Goal: Task Accomplishment & Management: Manage account settings

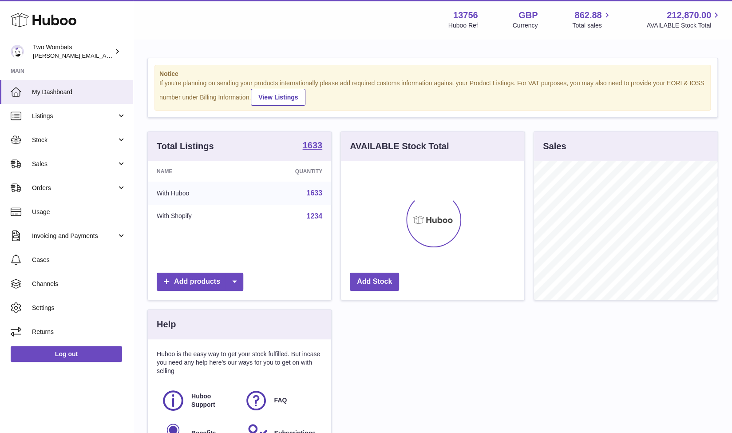
scroll to position [138, 184]
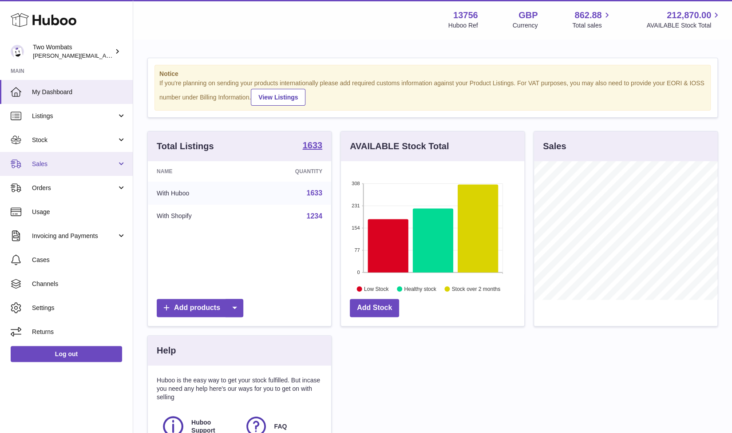
click at [65, 162] on span "Sales" at bounding box center [74, 164] width 85 height 8
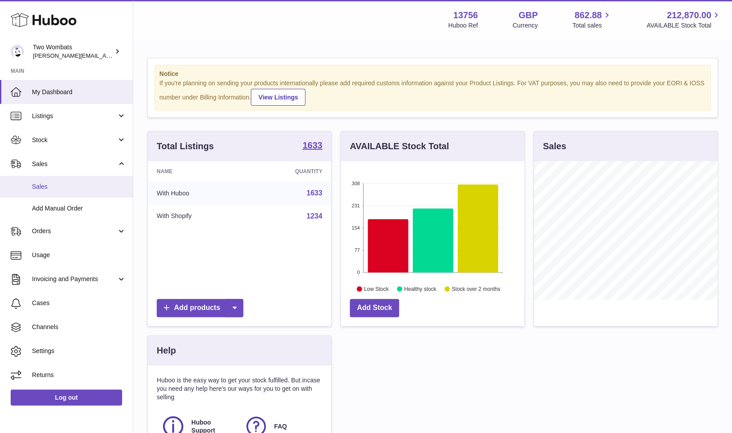
click at [78, 180] on link "Sales" at bounding box center [66, 187] width 133 height 22
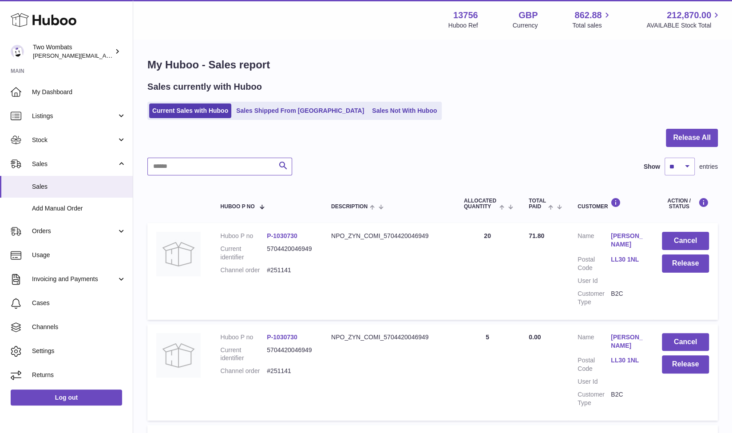
click at [187, 163] on input "text" at bounding box center [219, 167] width 145 height 18
paste input "******"
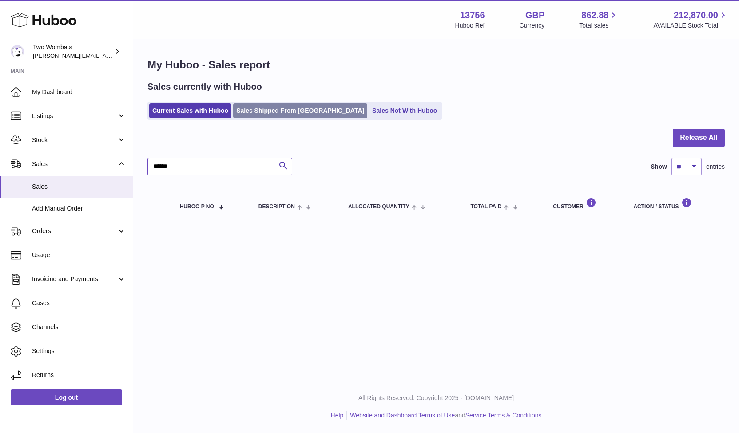
type input "******"
click at [290, 115] on link "Sales Shipped From Huboo" at bounding box center [300, 110] width 134 height 15
click at [256, 120] on div "My Huboo - Sales report Sales currently with Huboo Current Sales with Huboo Sal…" at bounding box center [435, 140] width 605 height 201
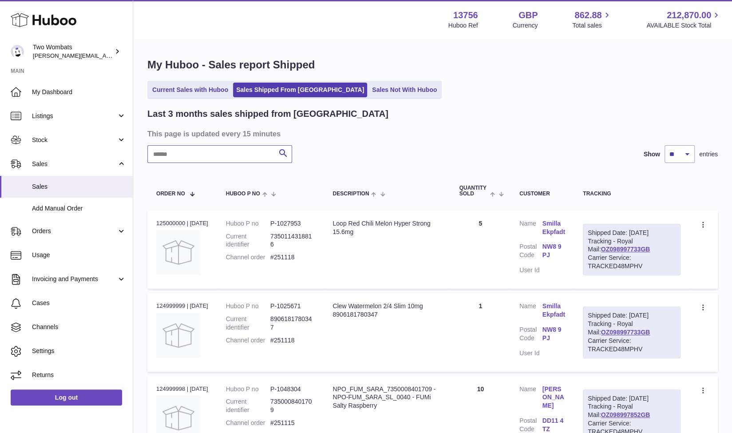
click at [226, 153] on input "text" at bounding box center [219, 154] width 145 height 18
paste input "******"
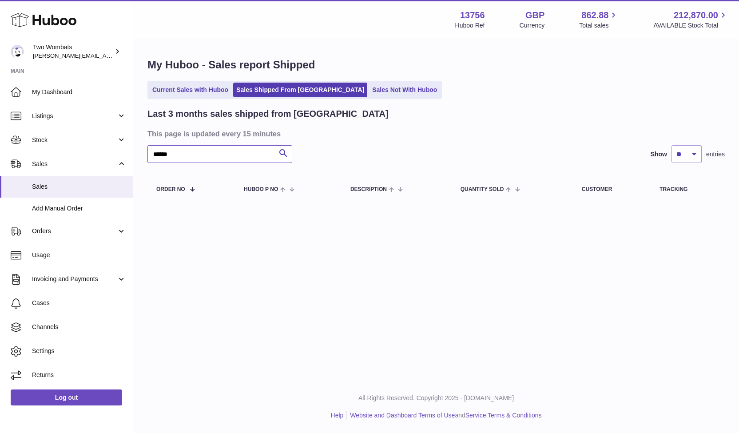
type input "******"
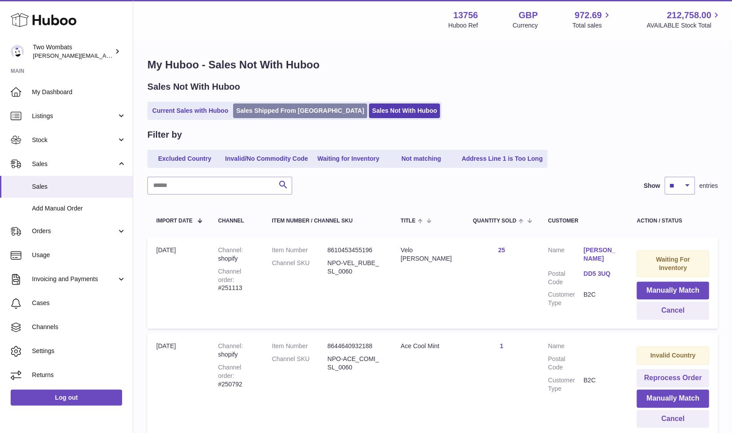
click at [275, 115] on link "Sales Shipped From [GEOGRAPHIC_DATA]" at bounding box center [300, 110] width 134 height 15
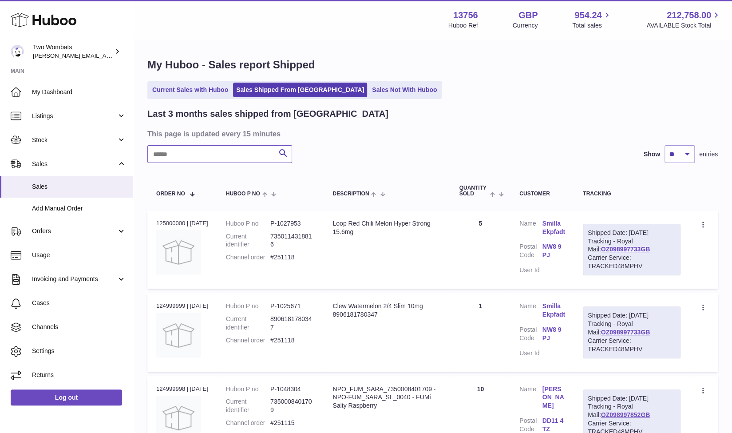
type input "*"
click at [212, 157] on input "*" at bounding box center [219, 154] width 145 height 18
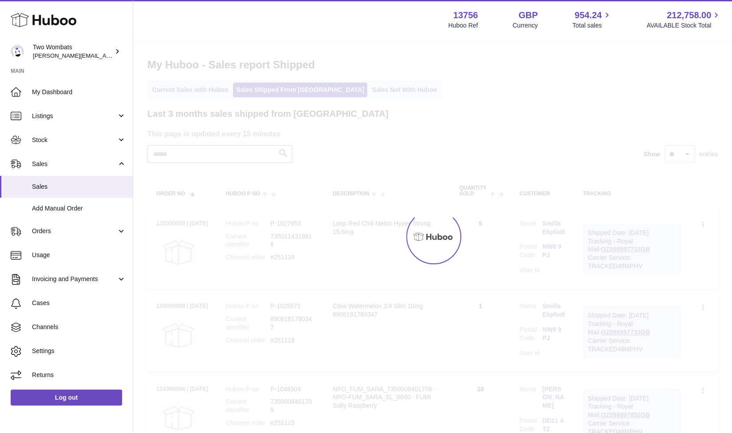
type input "*"
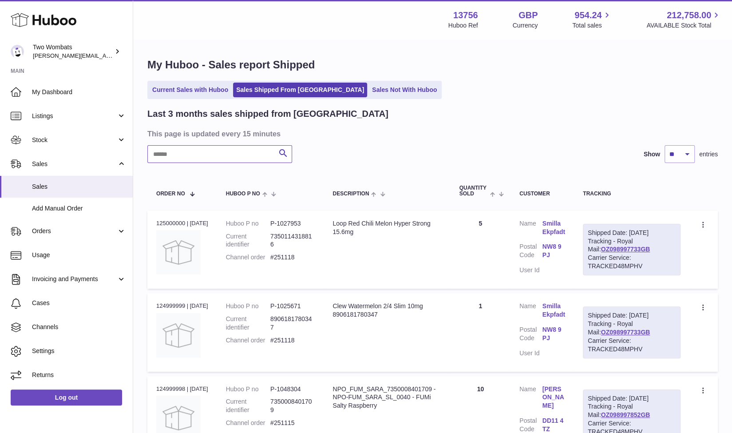
paste input "******"
type input "******"
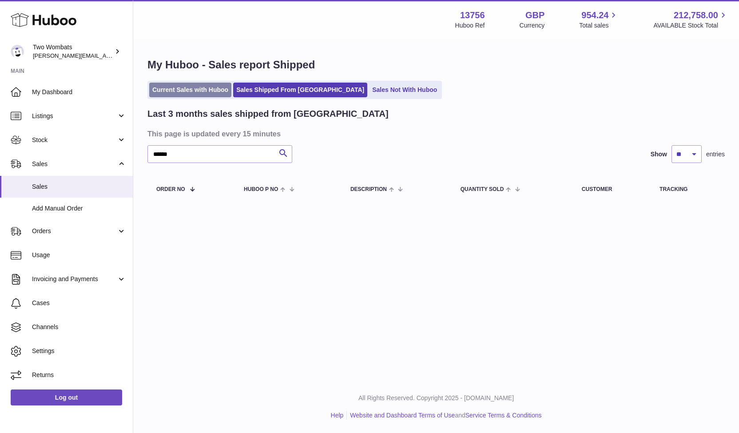
click at [183, 96] on link "Current Sales with Huboo" at bounding box center [190, 90] width 82 height 15
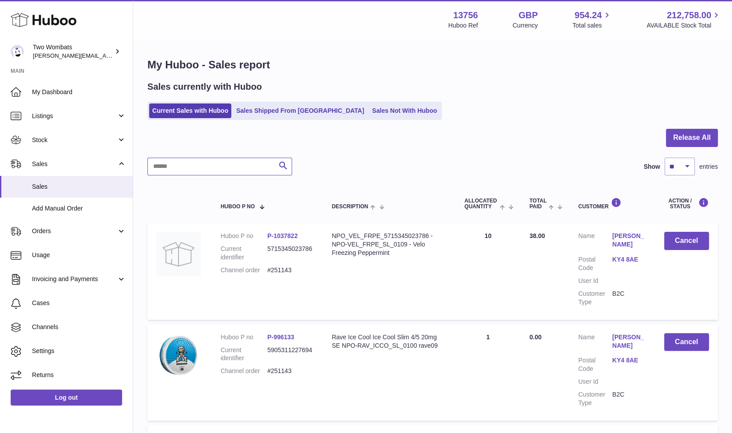
click at [194, 167] on input "text" at bounding box center [219, 167] width 145 height 18
paste input "******"
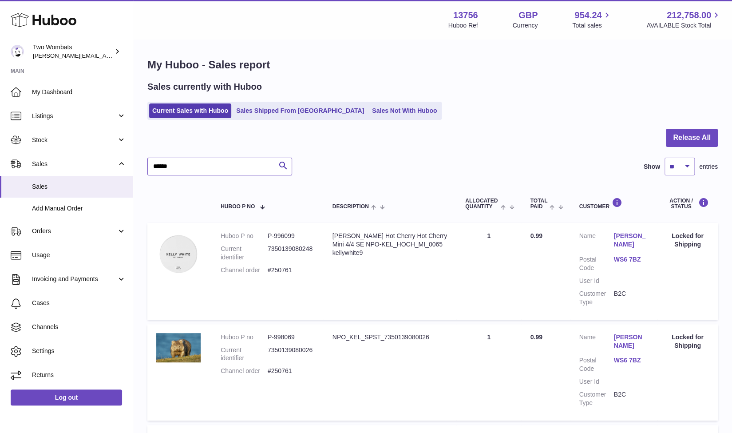
type input "******"
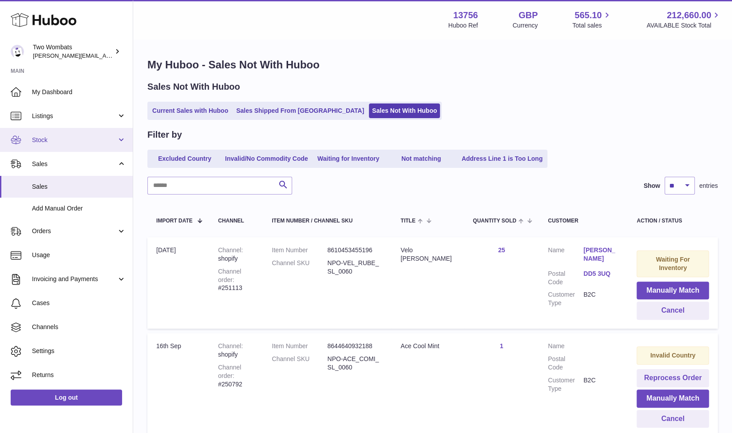
click at [71, 137] on span "Stock" at bounding box center [74, 140] width 85 height 8
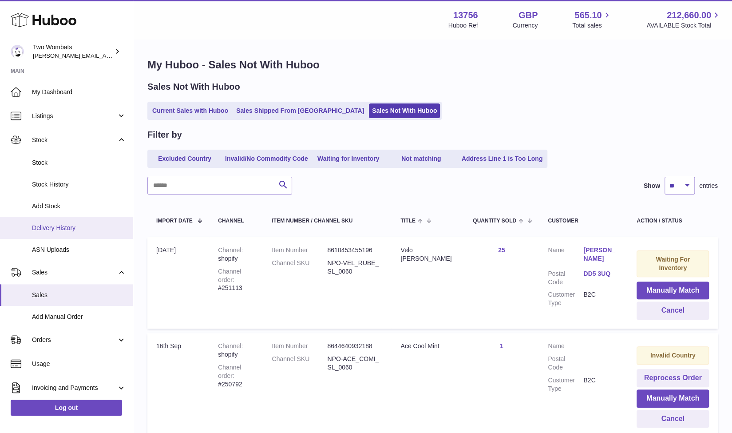
click at [53, 235] on link "Delivery History" at bounding box center [66, 228] width 133 height 22
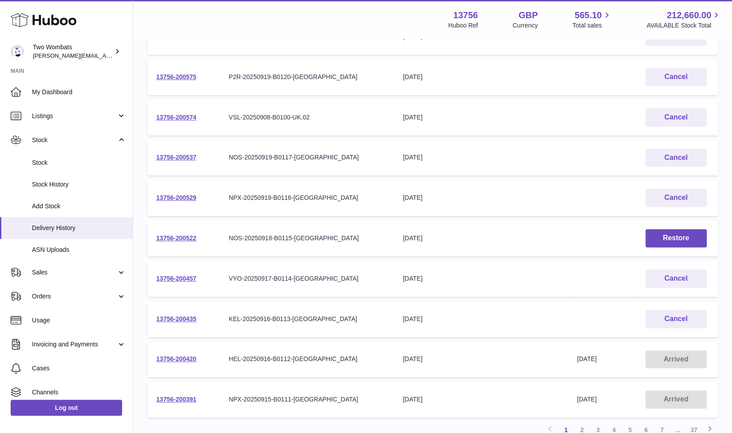
scroll to position [182, 0]
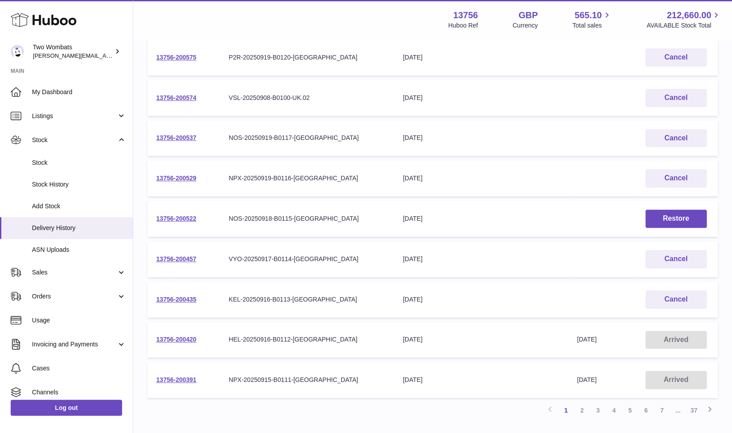
click at [175, 309] on td "13756-200435" at bounding box center [183, 299] width 72 height 36
click at [177, 301] on link "13756-200435" at bounding box center [176, 299] width 40 height 7
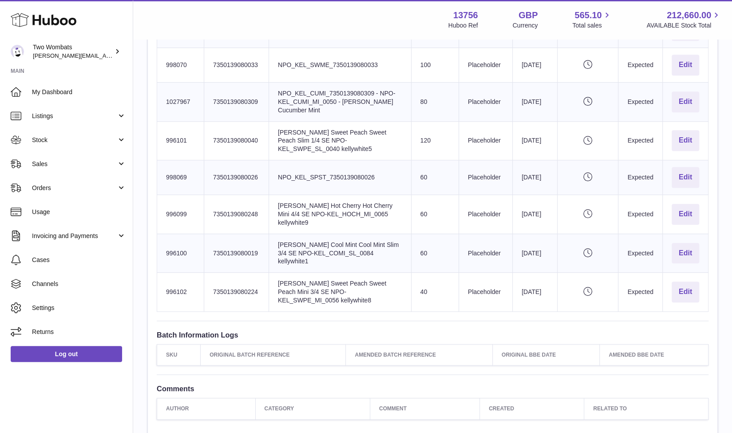
scroll to position [372, 0]
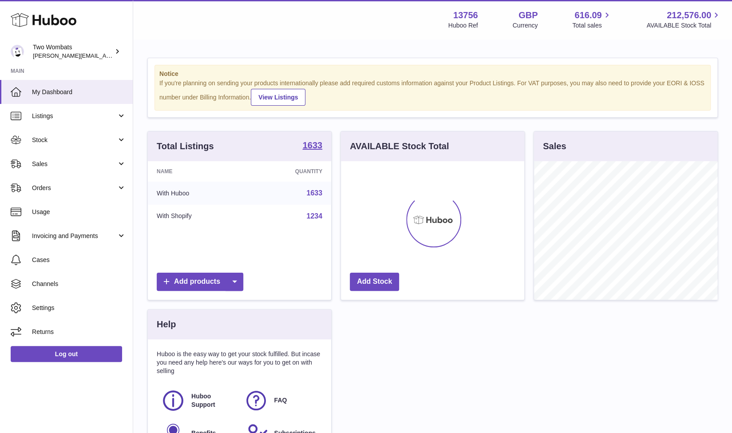
scroll to position [138, 184]
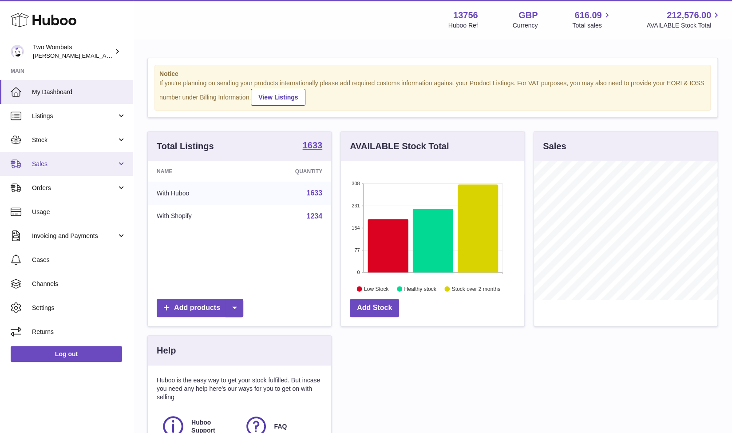
click at [64, 163] on span "Sales" at bounding box center [74, 164] width 85 height 8
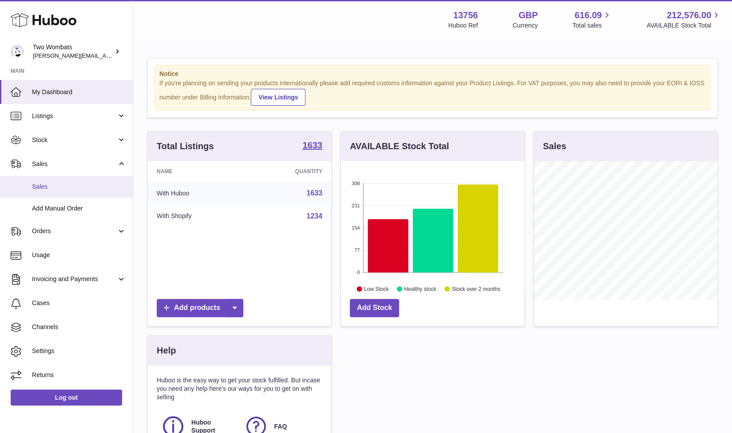
click at [64, 188] on span "Sales" at bounding box center [79, 186] width 94 height 8
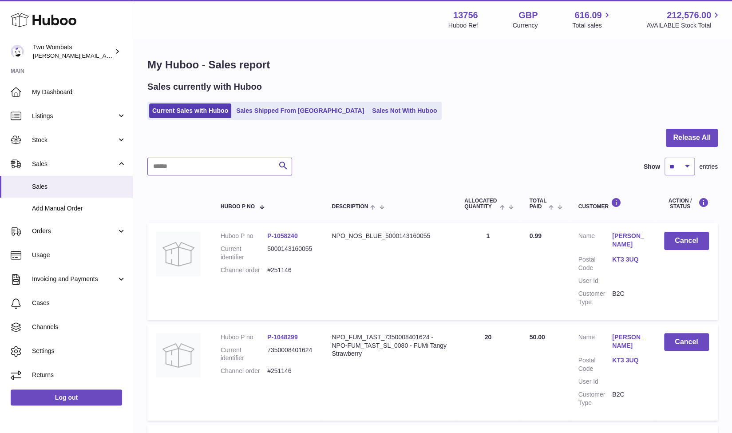
click at [214, 170] on input "text" at bounding box center [219, 167] width 145 height 18
paste input "******"
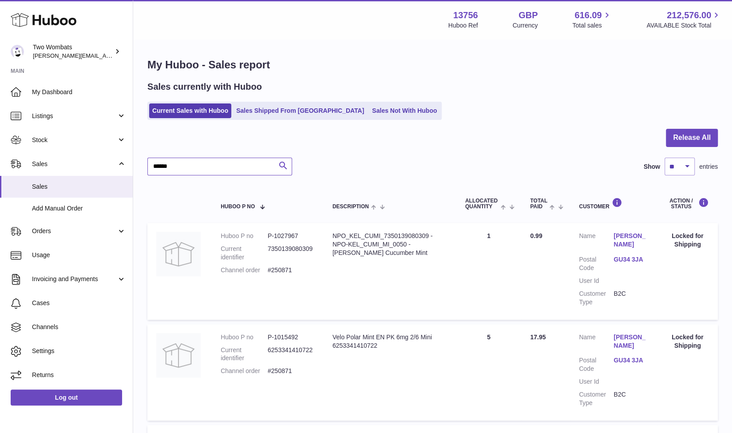
paste input "text"
type input "******"
click at [380, 113] on link "Sales Not With Huboo" at bounding box center [404, 110] width 71 height 15
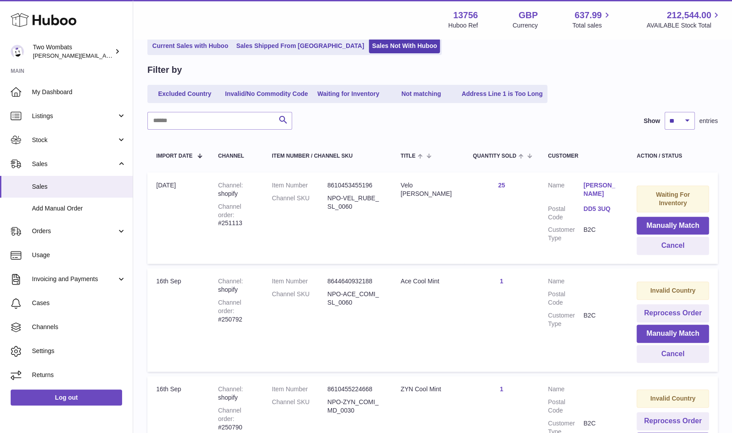
scroll to position [65, 0]
click at [509, 188] on td "Quantity Sold 25" at bounding box center [501, 217] width 75 height 91
click at [433, 192] on div "Velo [PERSON_NAME]" at bounding box center [427, 189] width 55 height 17
drag, startPoint x: 433, startPoint y: 192, endPoint x: 419, endPoint y: 186, distance: 15.3
click at [419, 186] on div "Velo [PERSON_NAME]" at bounding box center [427, 189] width 55 height 17
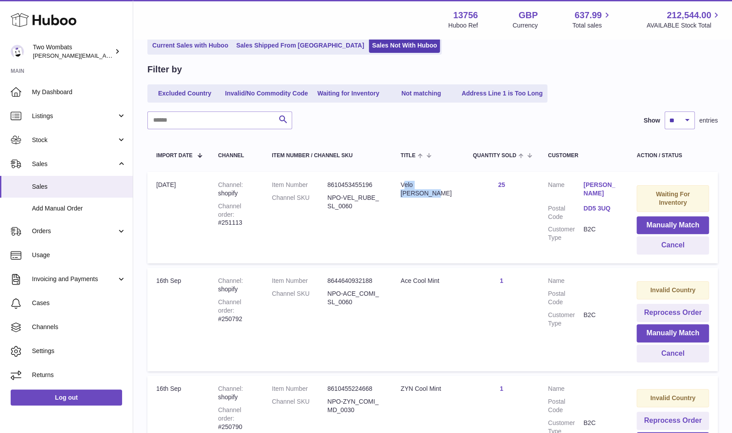
click at [419, 186] on div "Velo [PERSON_NAME]" at bounding box center [427, 189] width 55 height 17
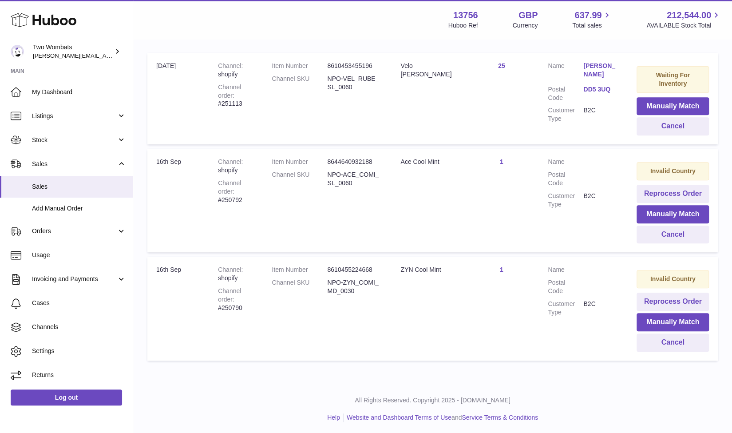
scroll to position [185, 0]
click at [232, 182] on div "Channel order #250792" at bounding box center [236, 190] width 36 height 25
copy div "250792"
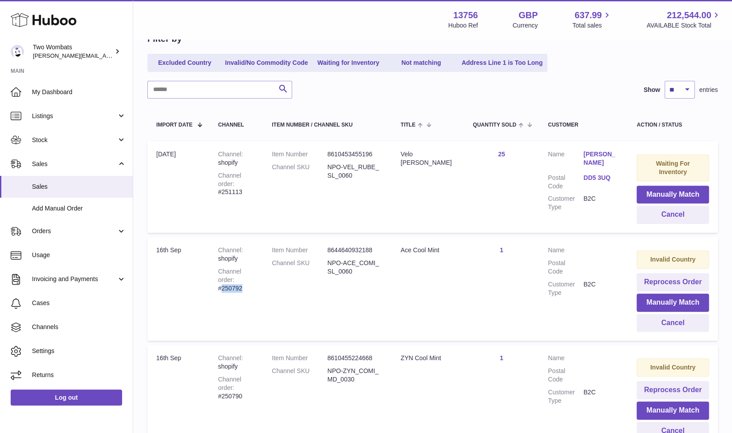
scroll to position [95, 0]
click at [327, 271] on dt "Channel SKU" at bounding box center [299, 267] width 55 height 17
drag, startPoint x: 360, startPoint y: 292, endPoint x: 337, endPoint y: 273, distance: 29.6
click at [336, 272] on td "Item Number 8644640932188 Channel SKU NPO-ACE_COMI_SL_0060" at bounding box center [327, 288] width 129 height 103
click at [327, 274] on dt "Channel SKU" at bounding box center [299, 267] width 55 height 17
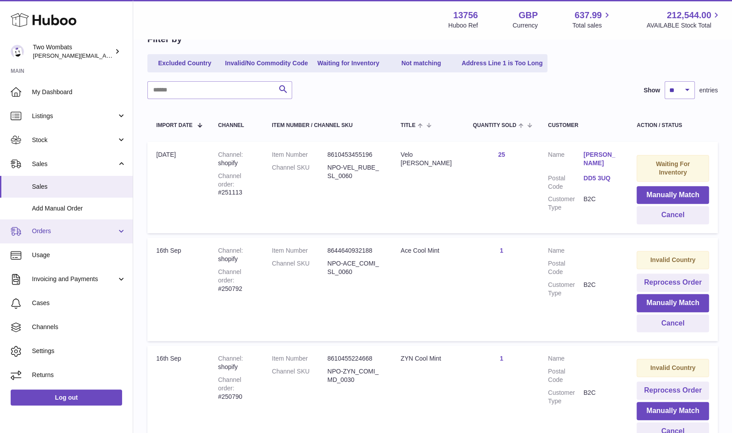
click at [75, 224] on link "Orders" at bounding box center [66, 231] width 133 height 24
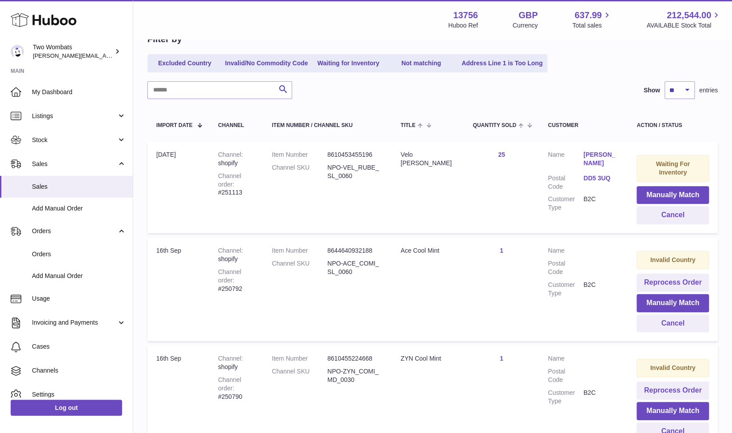
click at [228, 178] on div "Channel order #251113" at bounding box center [236, 184] width 36 height 25
copy div "251113"
click at [60, 269] on link "Add Manual Order" at bounding box center [66, 276] width 133 height 22
click at [57, 256] on span "Orders" at bounding box center [79, 254] width 94 height 8
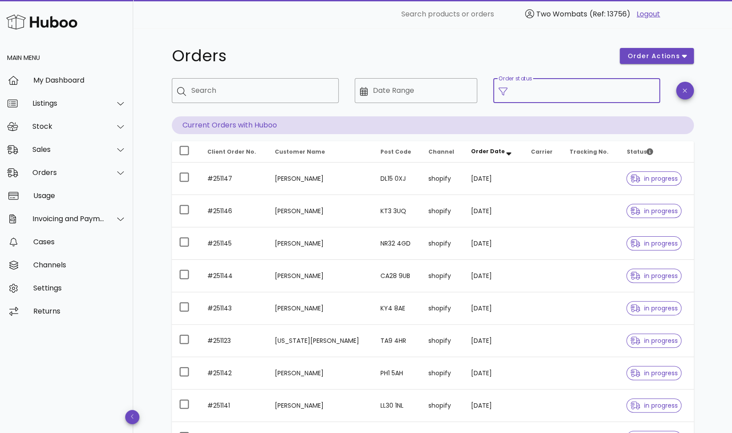
click at [539, 93] on input "Order status" at bounding box center [584, 90] width 142 height 14
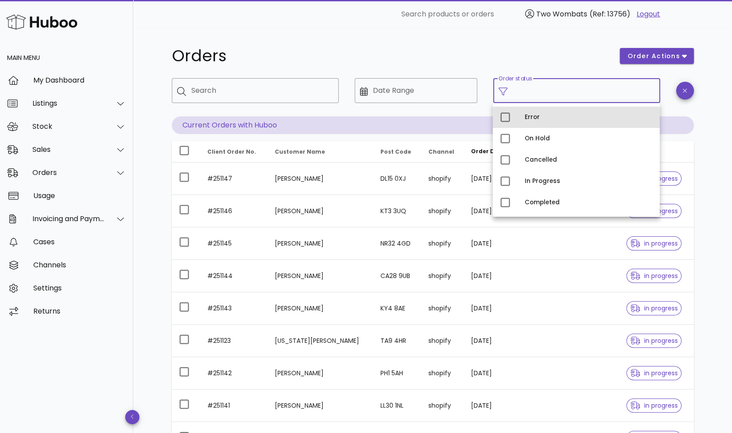
click at [519, 113] on div "Error" at bounding box center [576, 117] width 167 height 21
type input "**********"
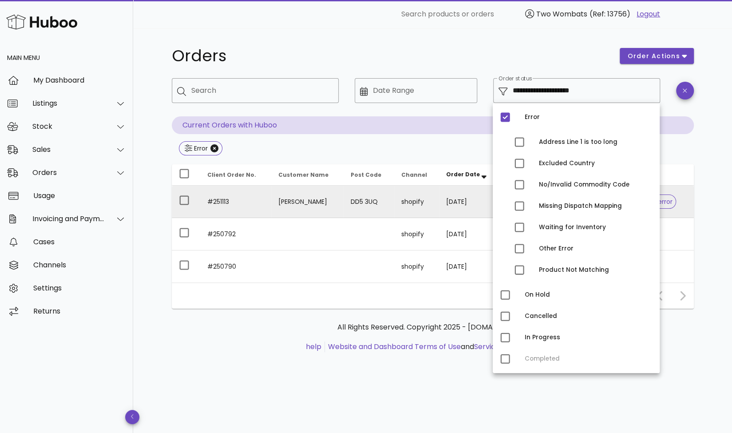
click at [237, 204] on td "#251113" at bounding box center [235, 202] width 71 height 32
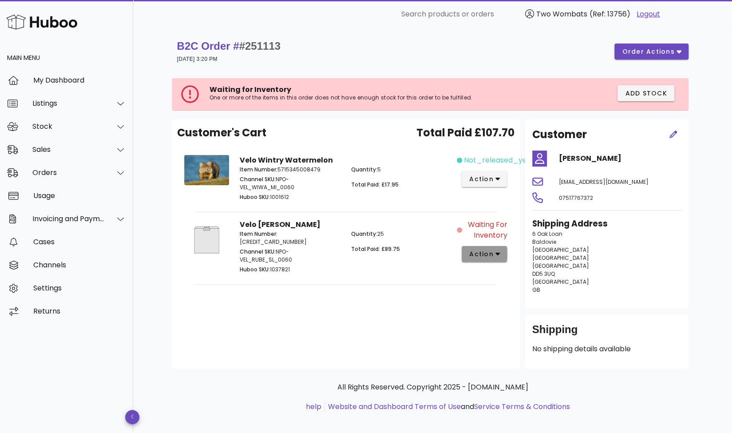
click at [471, 255] on span "action" at bounding box center [481, 253] width 25 height 9
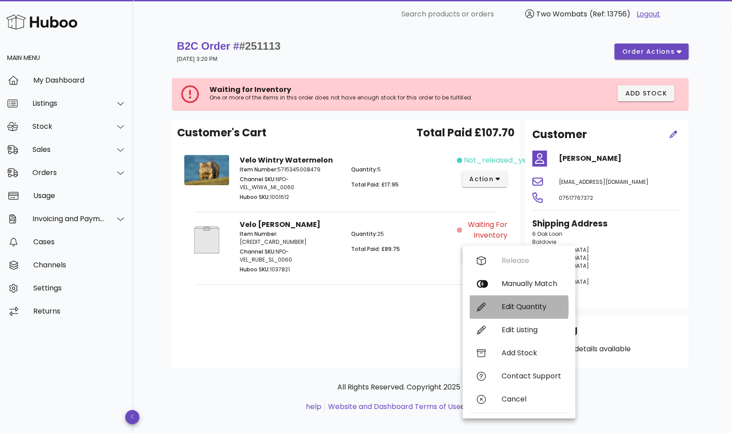
click at [489, 301] on div "Edit Quantity" at bounding box center [519, 306] width 99 height 23
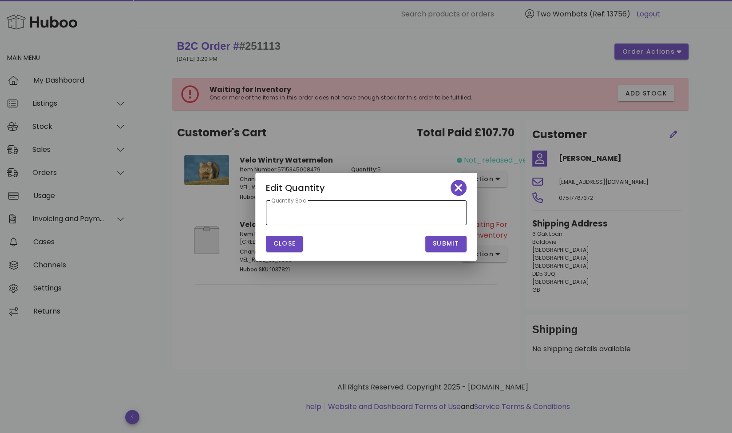
click at [367, 218] on input "**" at bounding box center [366, 213] width 190 height 14
type input "**"
click at [451, 250] on button "Submit" at bounding box center [445, 244] width 41 height 16
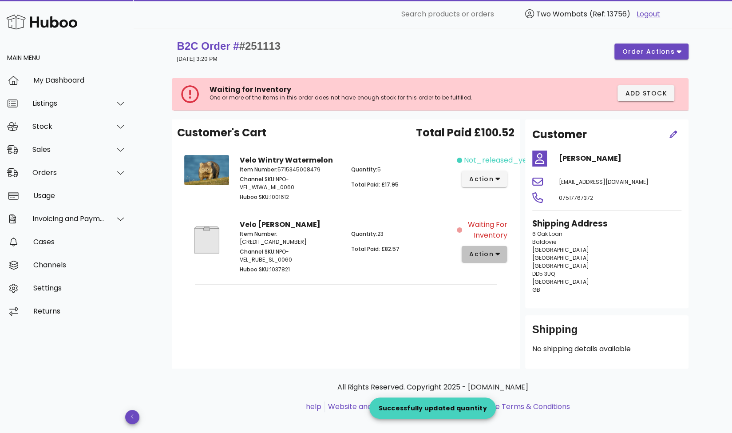
click at [477, 252] on span "action" at bounding box center [481, 253] width 25 height 9
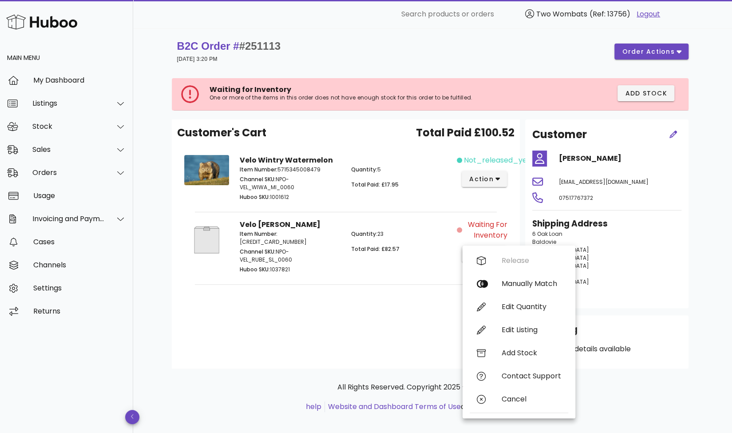
click at [288, 265] on p "Huboo SKU: 1037821" at bounding box center [290, 269] width 101 height 8
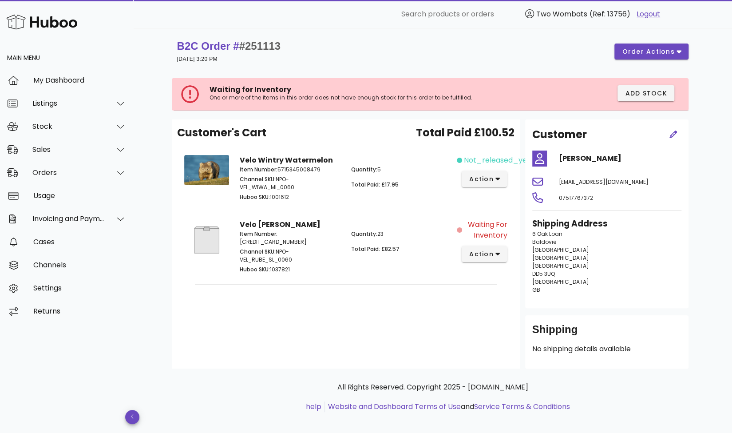
click at [288, 265] on p "Huboo SKU: 1037821" at bounding box center [290, 269] width 101 height 8
copy p "1037821"
click at [494, 253] on span "action" at bounding box center [485, 253] width 32 height 9
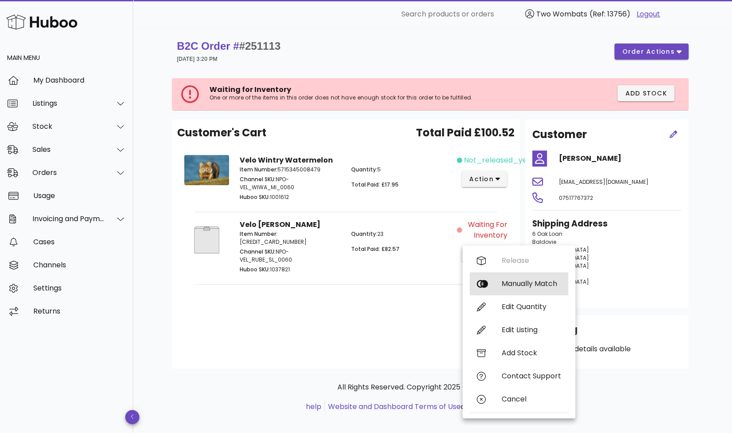
click at [494, 287] on div "Manually Match" at bounding box center [519, 283] width 99 height 23
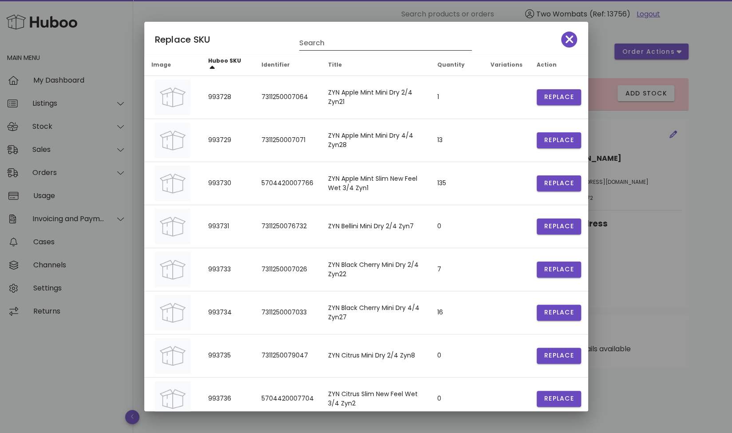
click at [344, 43] on input "Search" at bounding box center [379, 43] width 160 height 14
paste input "*******"
type input "*******"
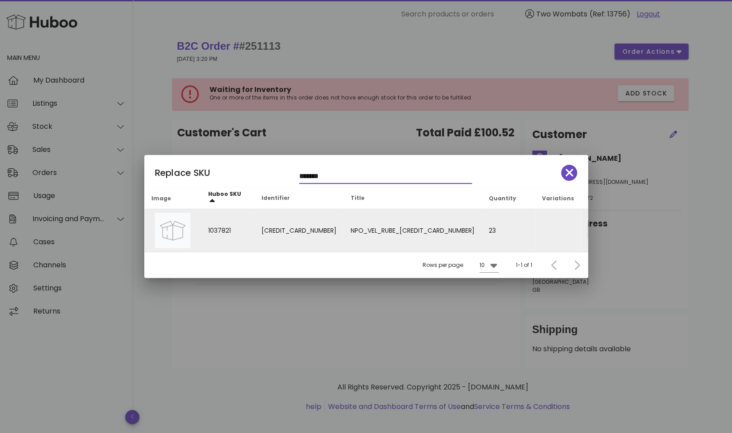
click at [595, 232] on span "Replace" at bounding box center [610, 230] width 30 height 9
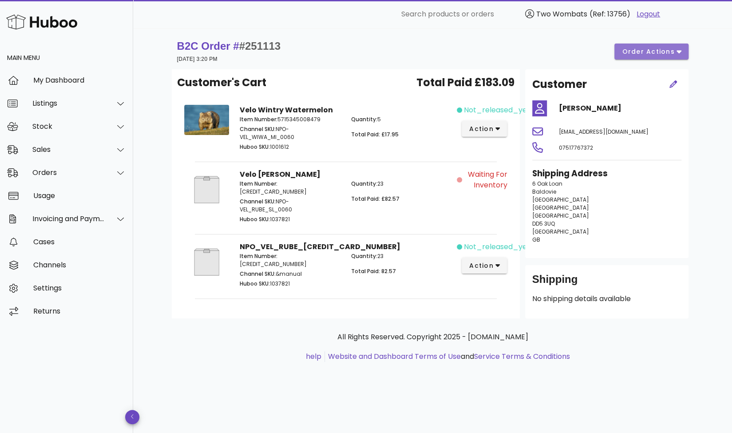
click at [636, 54] on span "order actions" at bounding box center [647, 51] width 53 height 9
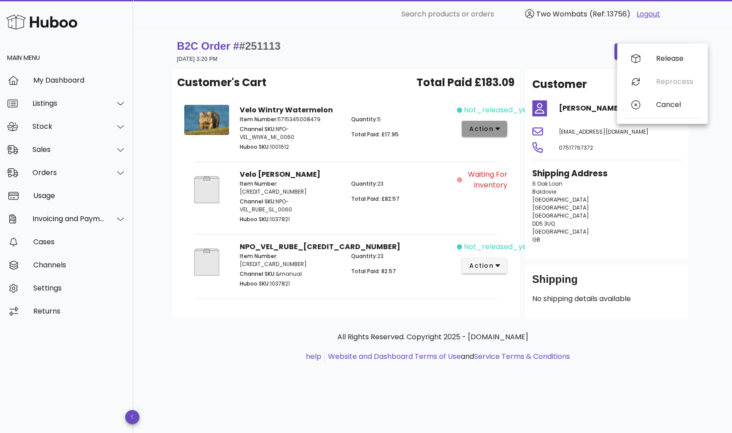
click at [499, 130] on icon "button" at bounding box center [497, 129] width 5 height 8
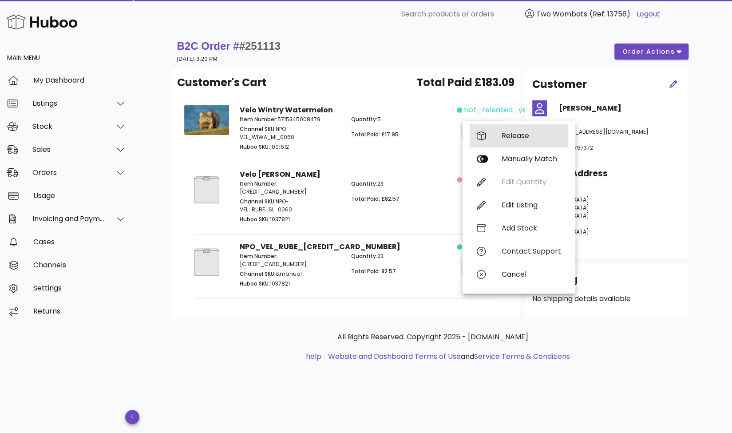
click at [493, 142] on div "Release" at bounding box center [519, 135] width 99 height 23
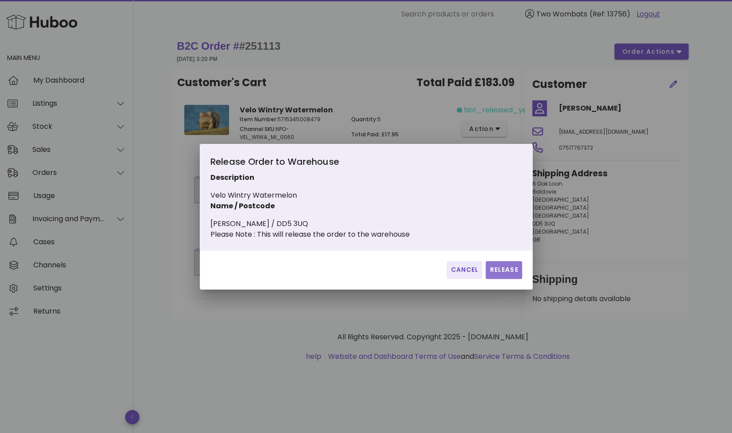
click at [498, 273] on span "Release" at bounding box center [503, 269] width 29 height 9
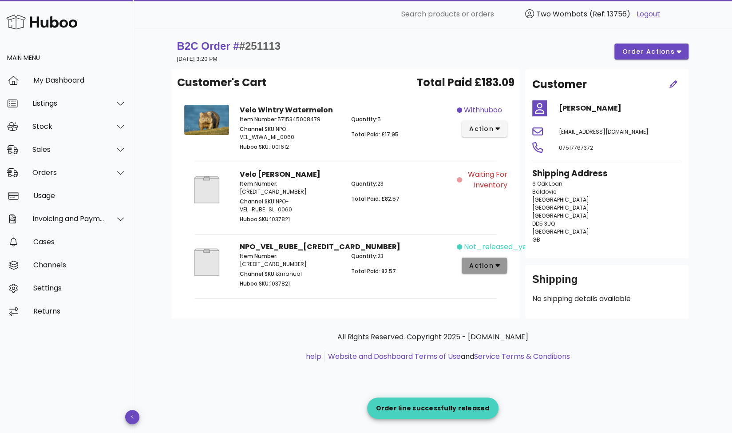
click at [483, 264] on button "action" at bounding box center [485, 265] width 46 height 16
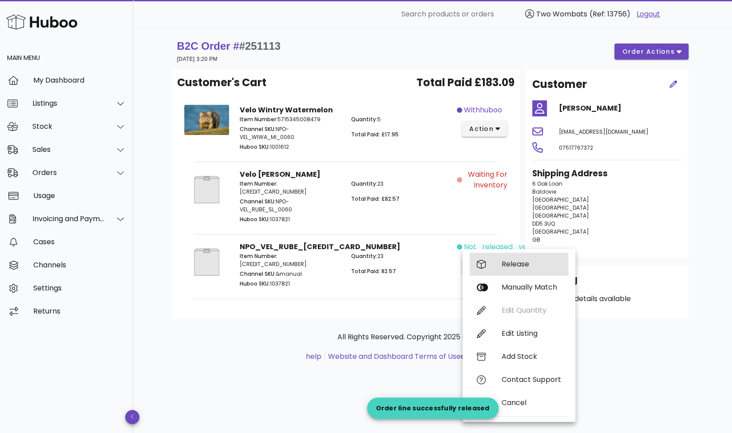
click at [489, 259] on div "Release" at bounding box center [519, 264] width 99 height 23
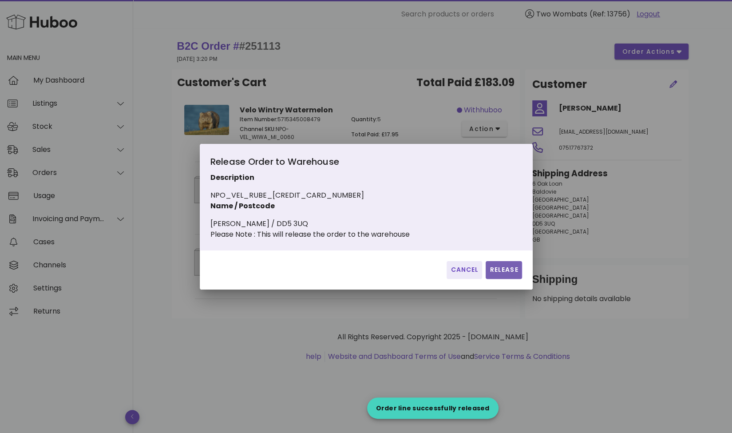
click at [510, 269] on button "Release" at bounding box center [504, 270] width 36 height 18
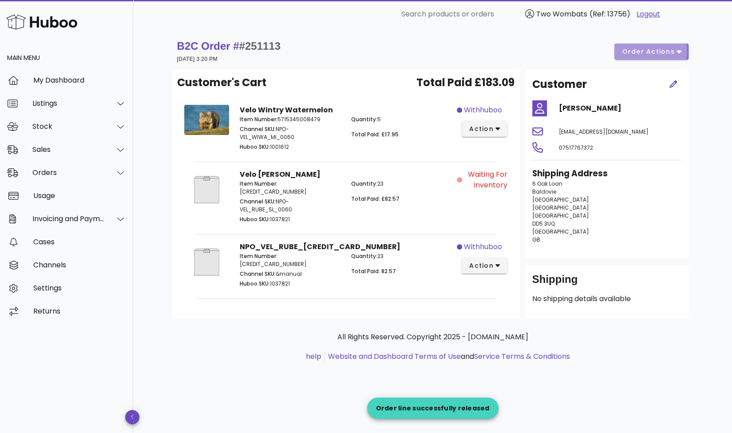
click at [640, 46] on button "order actions" at bounding box center [651, 52] width 74 height 16
click at [650, 52] on div "Release" at bounding box center [662, 58] width 76 height 23
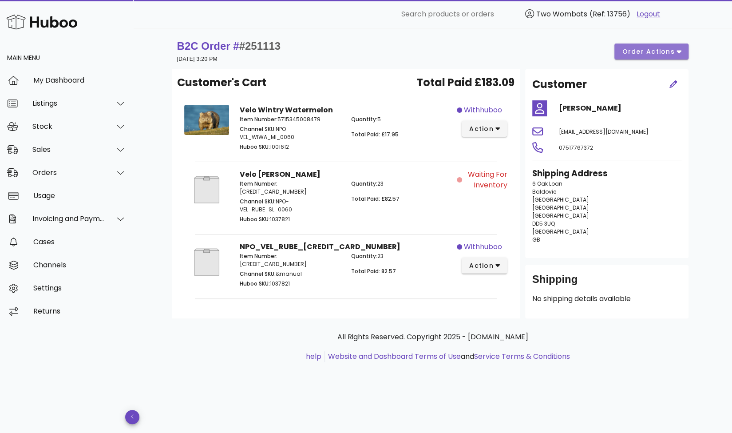
click at [649, 45] on button "order actions" at bounding box center [651, 52] width 74 height 16
click at [570, 51] on div "B2C Order # #251113 [DATE] 3:20 PM order actions" at bounding box center [432, 51] width 511 height 25
click at [58, 144] on div "Sales" at bounding box center [66, 149] width 133 height 23
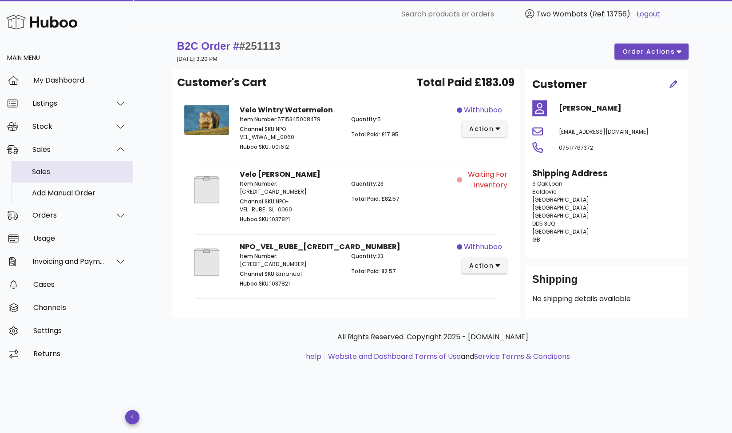
click at [58, 170] on div "Sales" at bounding box center [79, 171] width 94 height 8
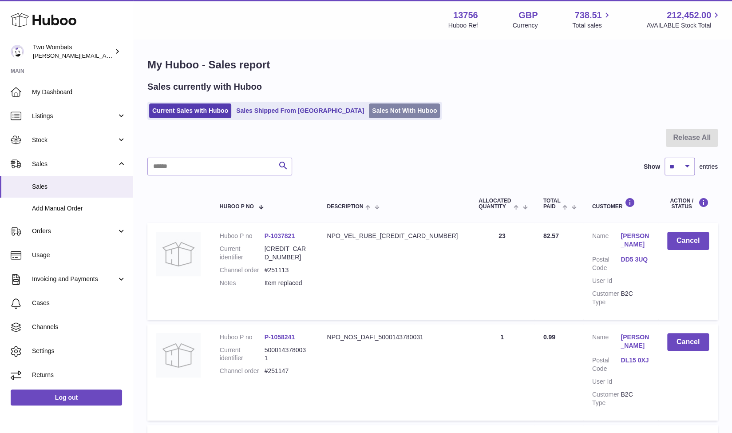
click at [369, 109] on link "Sales Not With Huboo" at bounding box center [404, 110] width 71 height 15
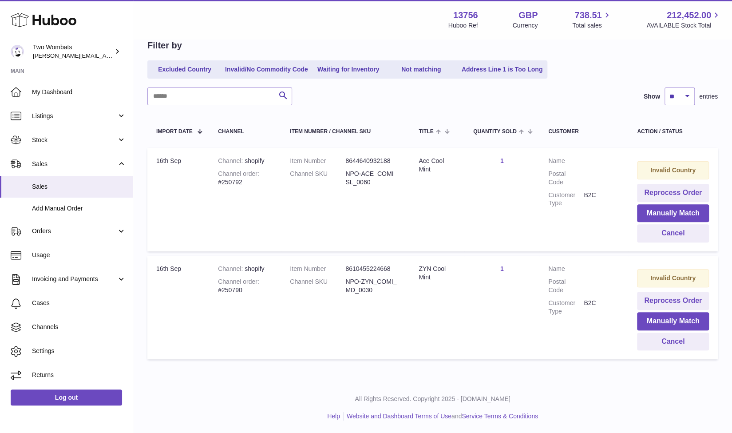
scroll to position [89, 0]
click at [234, 184] on div "Channel order #250792" at bounding box center [245, 178] width 54 height 17
copy div "250792"
click at [233, 292] on div "Channel order #250790" at bounding box center [245, 286] width 54 height 17
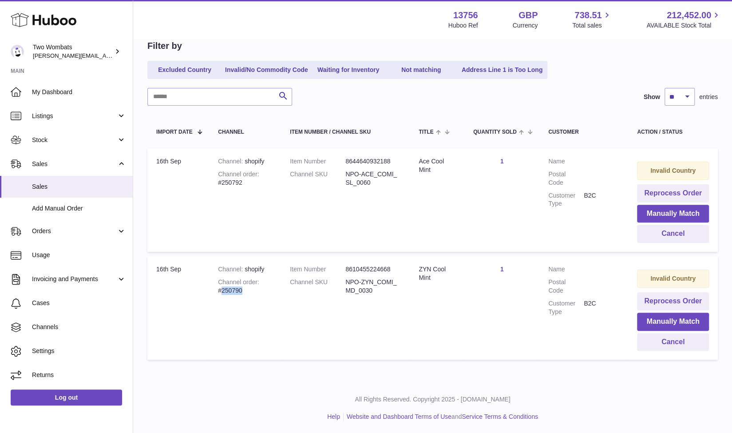
click at [233, 292] on div "Channel order #250790" at bounding box center [245, 286] width 54 height 17
copy div "250790"
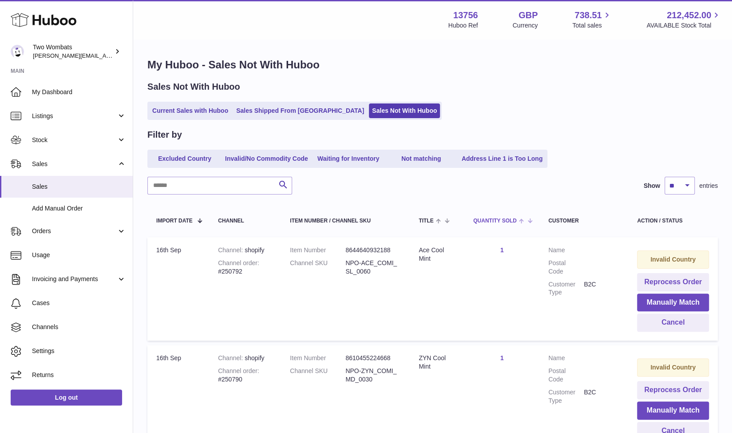
scroll to position [89, 0]
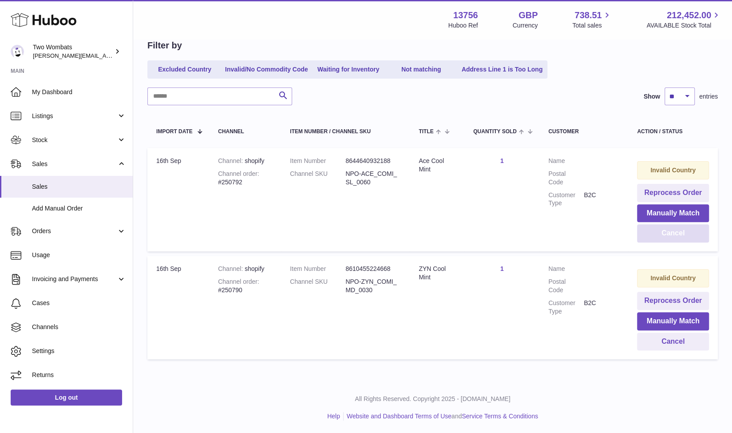
click at [661, 232] on button "Cancel" at bounding box center [673, 233] width 72 height 18
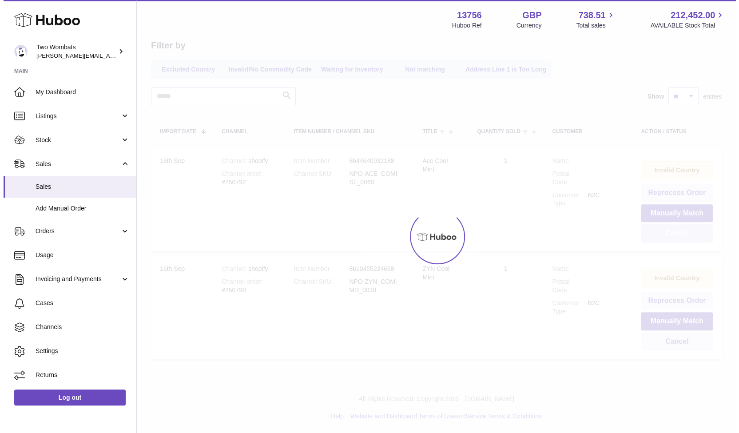
scroll to position [0, 0]
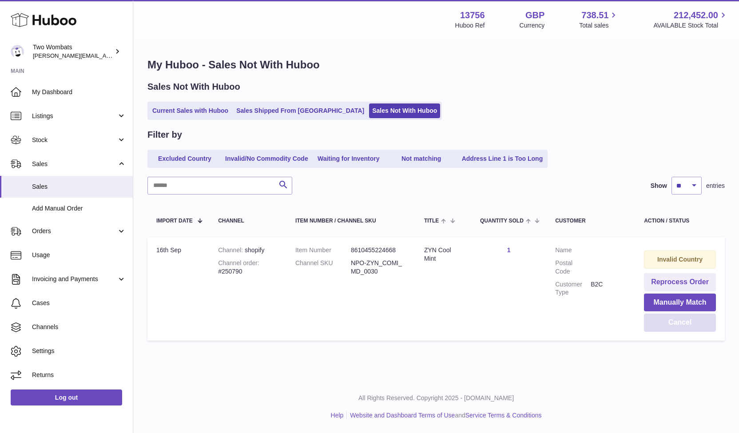
click at [651, 319] on button "Cancel" at bounding box center [680, 322] width 72 height 18
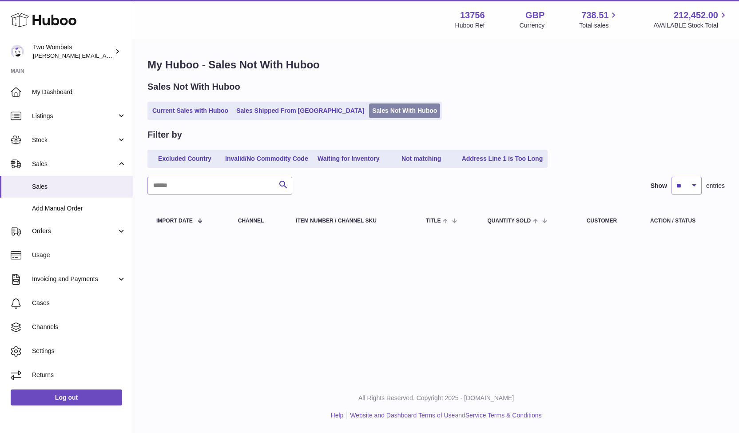
click at [369, 115] on link "Sales Not With Huboo" at bounding box center [404, 110] width 71 height 15
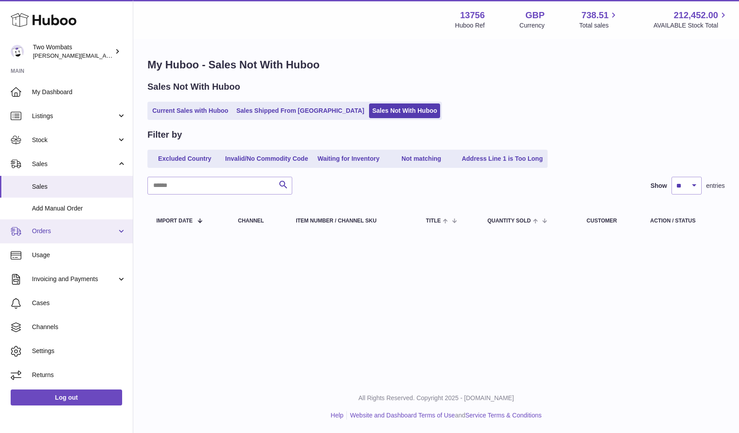
click at [74, 229] on span "Orders" at bounding box center [74, 231] width 85 height 8
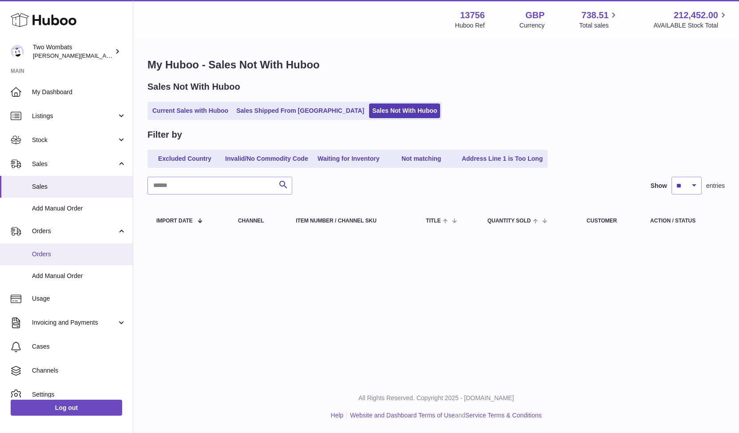
click at [59, 253] on span "Orders" at bounding box center [79, 254] width 94 height 8
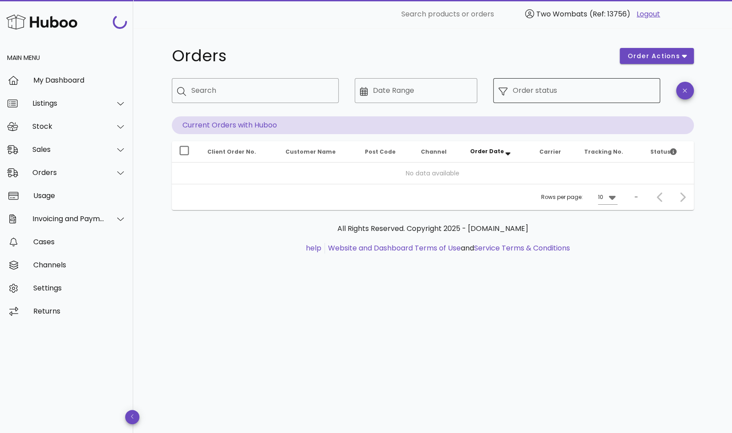
click at [582, 83] on input "Order status" at bounding box center [584, 90] width 142 height 14
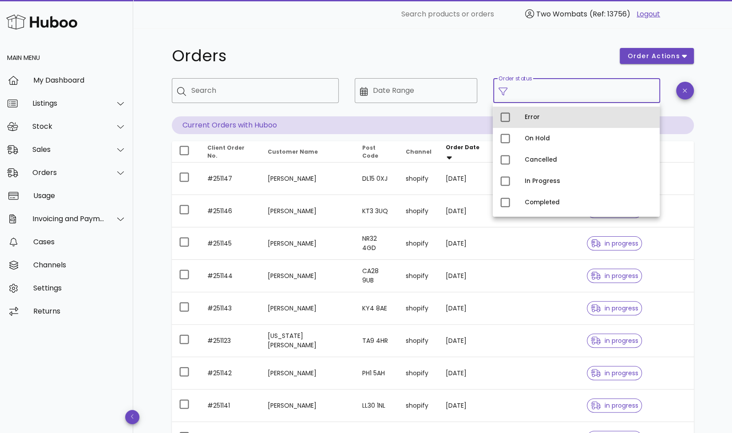
click at [546, 119] on div "Error" at bounding box center [589, 117] width 128 height 7
type input "**********"
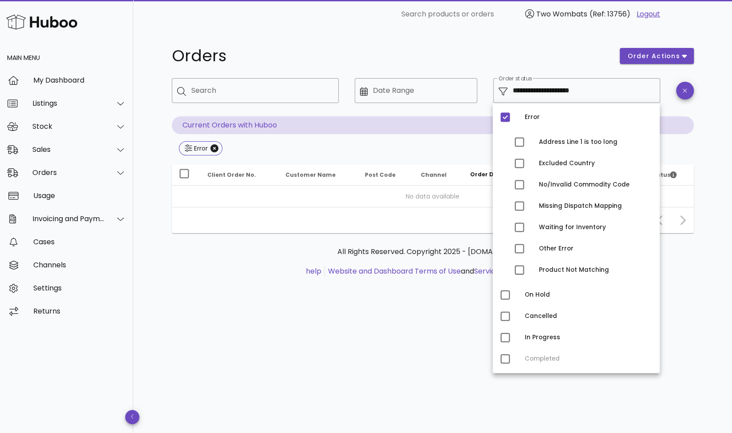
click at [454, 36] on div "**********" at bounding box center [432, 166] width 565 height 277
